Goal: Task Accomplishment & Management: Manage account settings

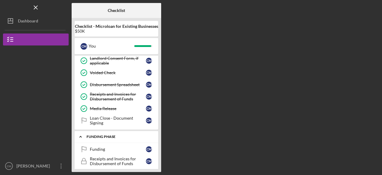
scroll to position [79, 0]
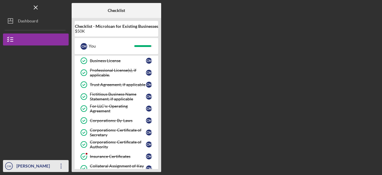
click at [59, 165] on icon "Icon/Overflow" at bounding box center [61, 165] width 15 height 15
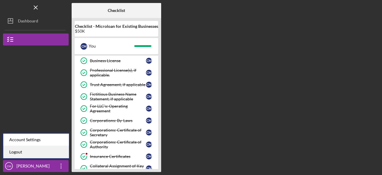
click at [21, 151] on link "Logout" at bounding box center [36, 152] width 66 height 12
